Goal: Navigation & Orientation: Understand site structure

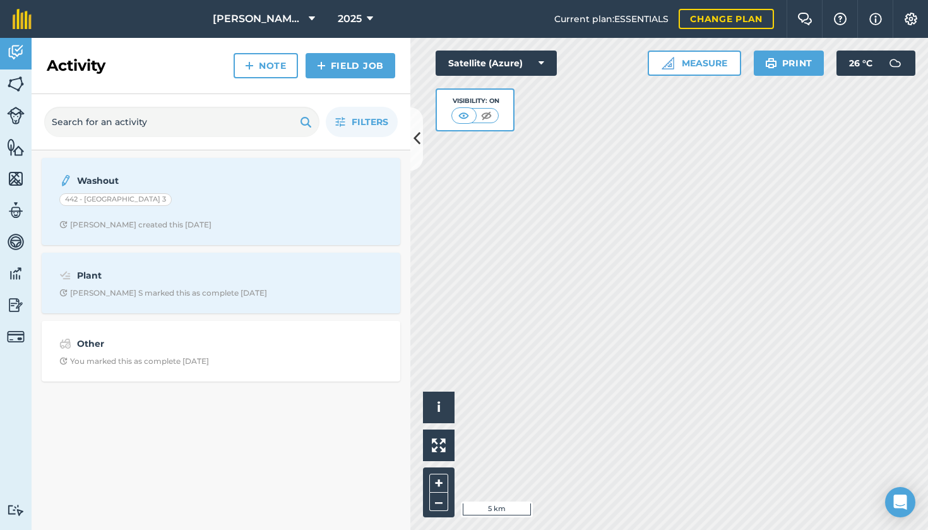
click at [19, 94] on link "Fields" at bounding box center [16, 85] width 32 height 32
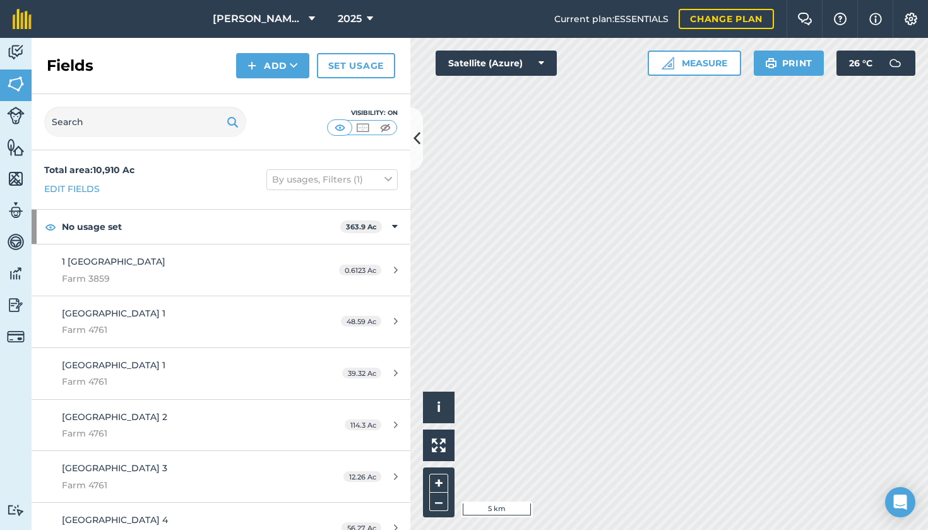
click at [20, 126] on link "Livestock" at bounding box center [16, 117] width 32 height 32
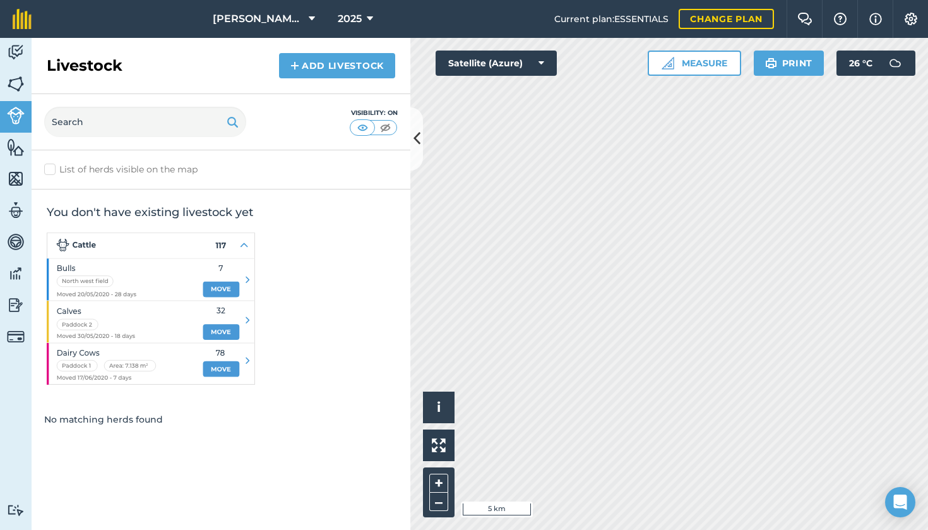
click at [13, 159] on link "Features" at bounding box center [16, 149] width 32 height 32
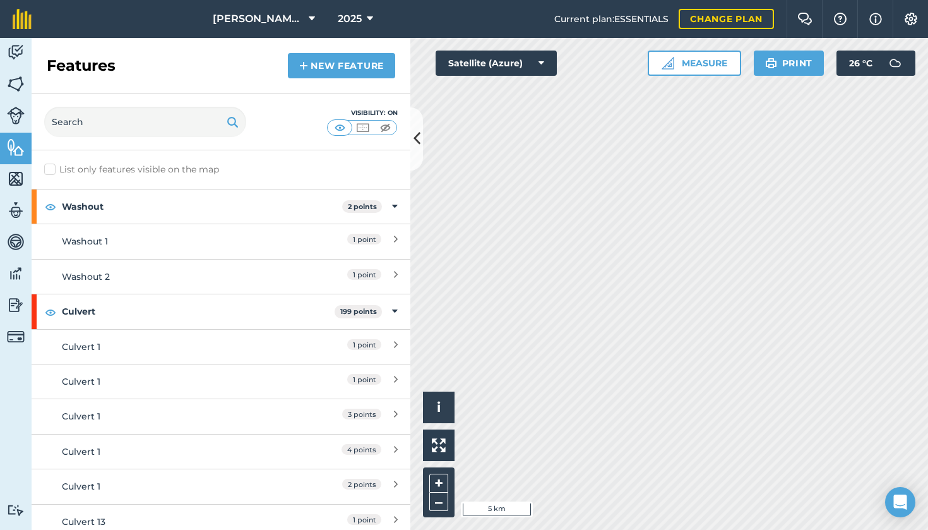
click at [16, 176] on img at bounding box center [16, 178] width 18 height 19
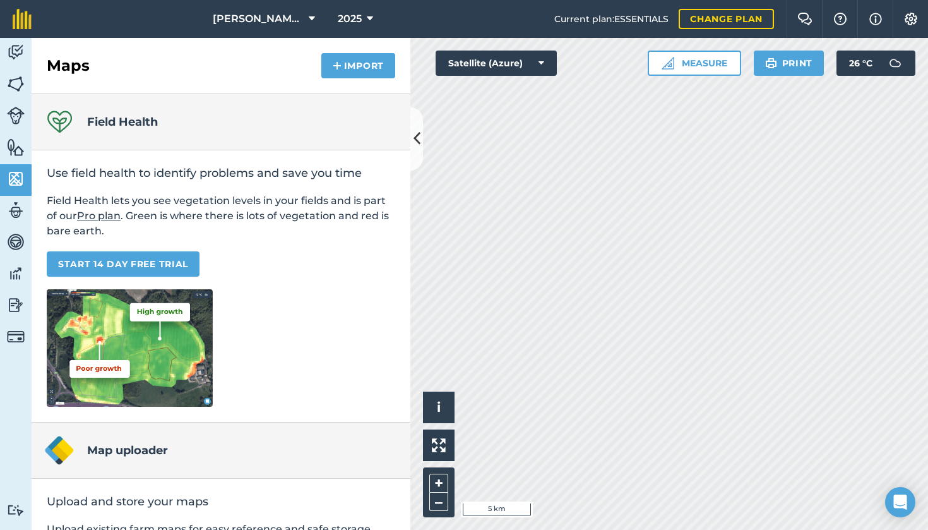
click at [17, 205] on img at bounding box center [16, 210] width 18 height 19
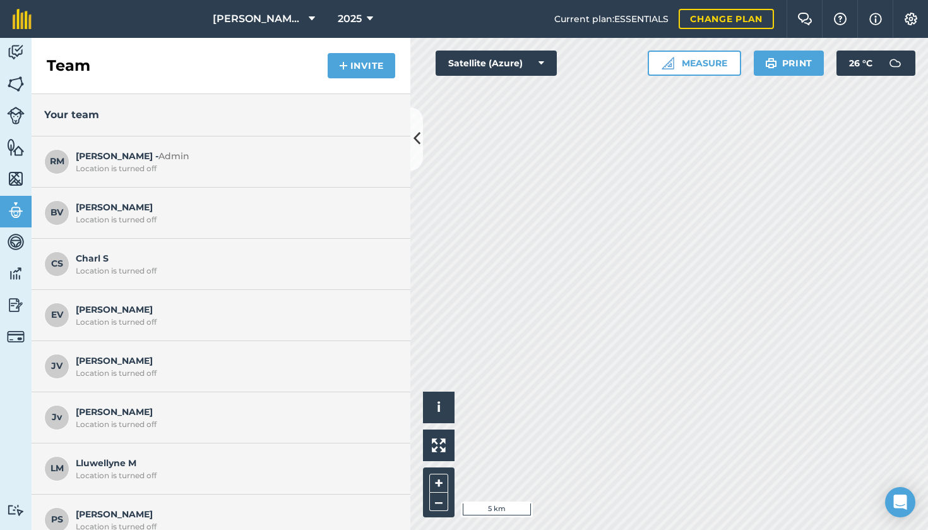
click at [14, 246] on img at bounding box center [16, 241] width 18 height 19
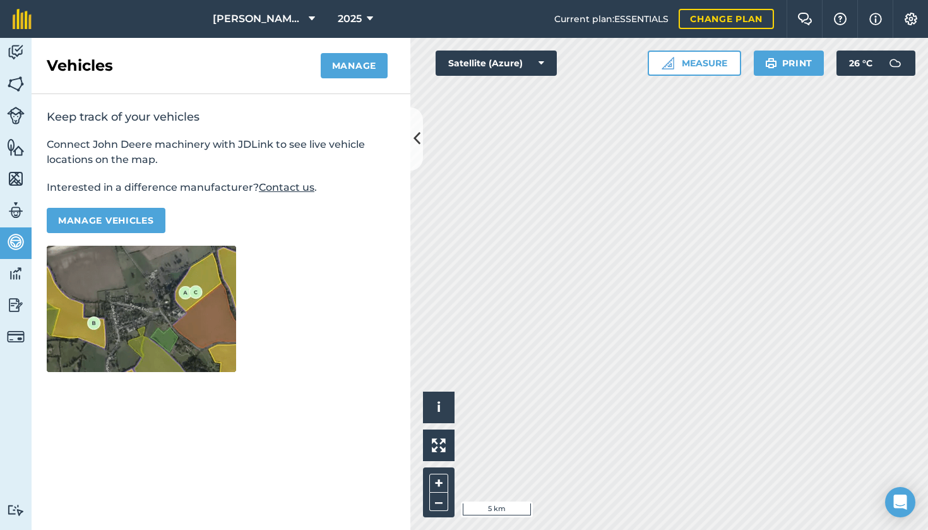
click at [15, 271] on img at bounding box center [16, 273] width 18 height 19
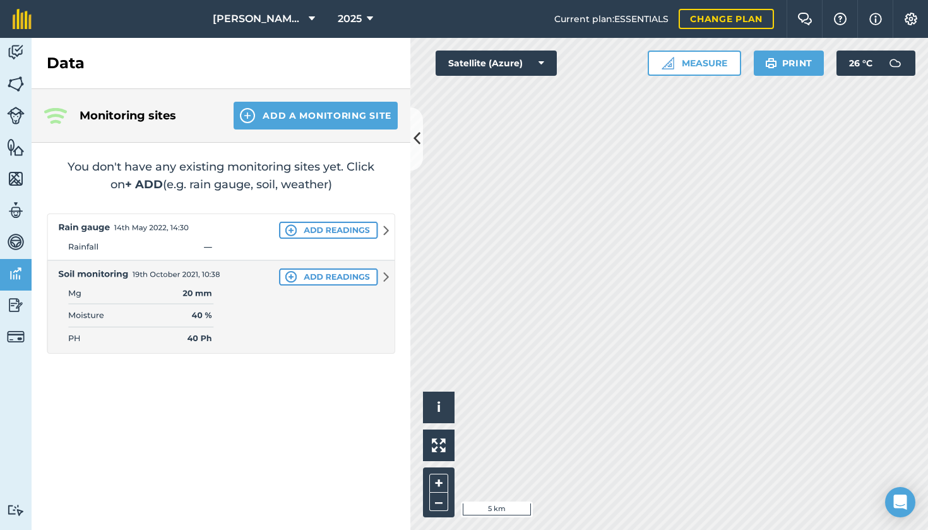
click at [27, 306] on link "Reporting" at bounding box center [16, 306] width 32 height 32
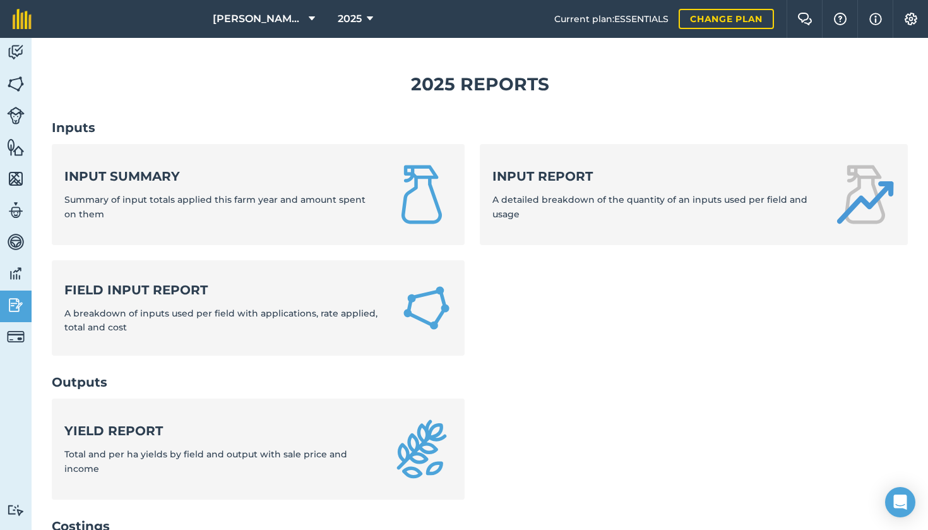
click at [24, 338] on img at bounding box center [16, 337] width 18 height 18
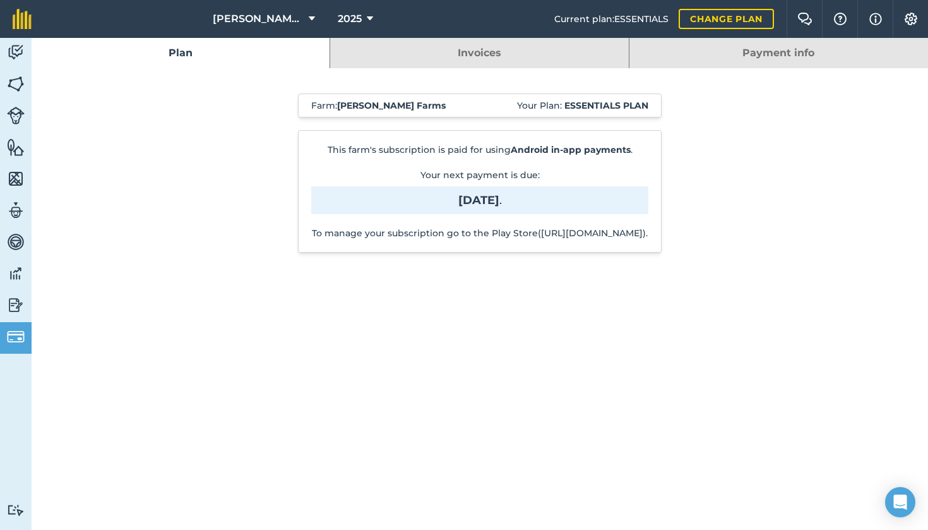
click at [19, 61] on img at bounding box center [16, 52] width 18 height 19
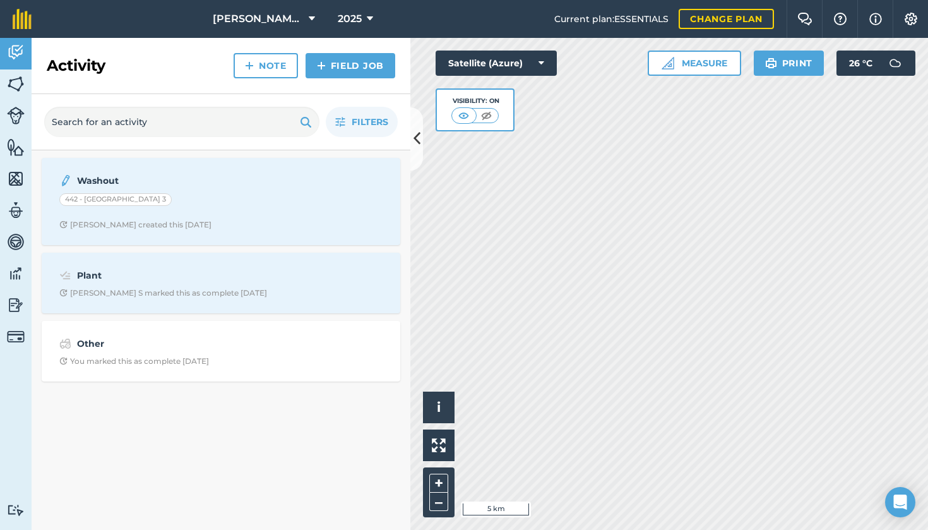
click at [400, 222] on div "Activity Fields Livestock Features Maps Team Vehicles Data Reporting Billing Tu…" at bounding box center [464, 284] width 928 height 492
